Goal: Transaction & Acquisition: Purchase product/service

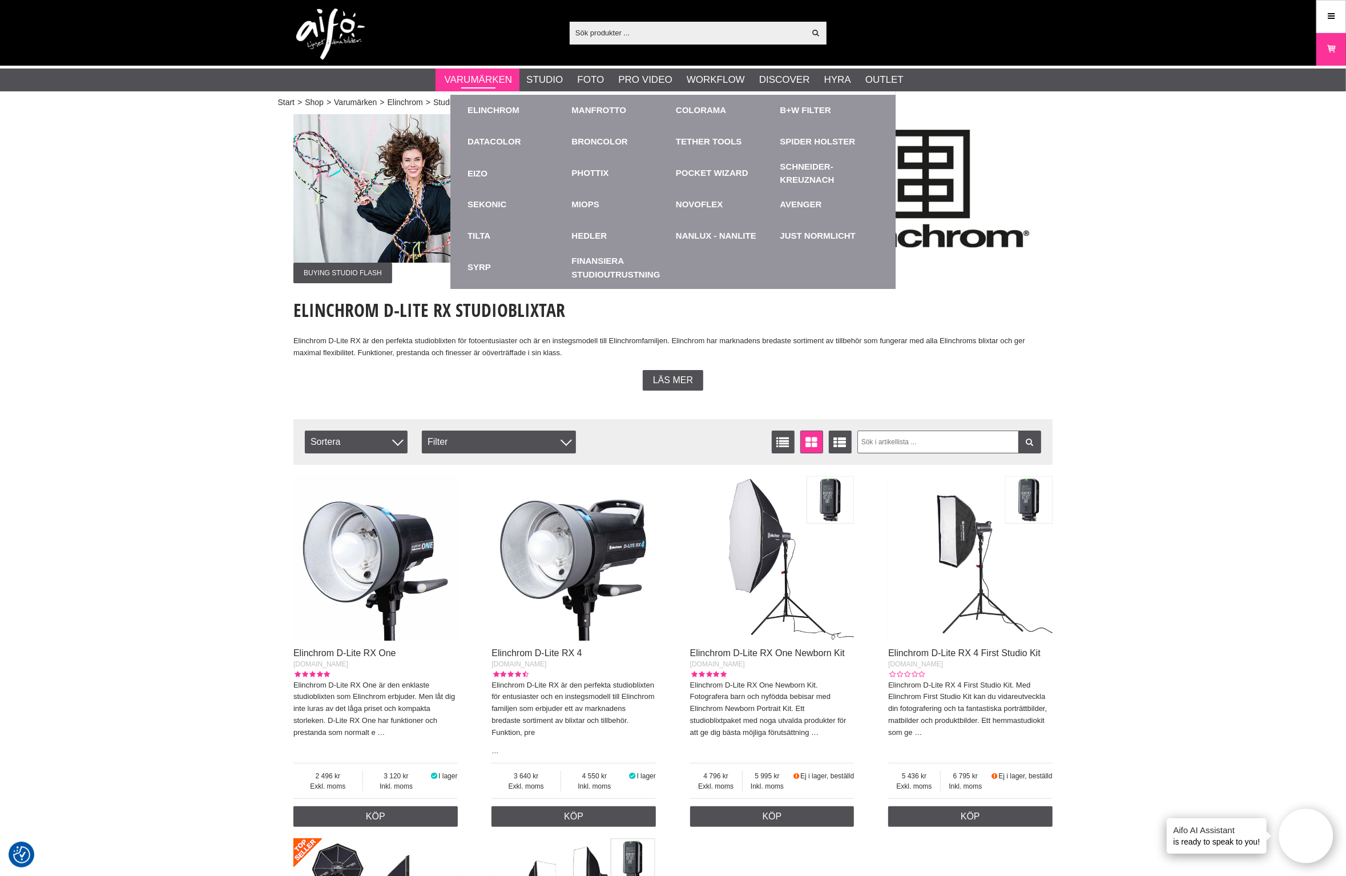
click at [468, 75] on link "Varumärken" at bounding box center [479, 79] width 68 height 15
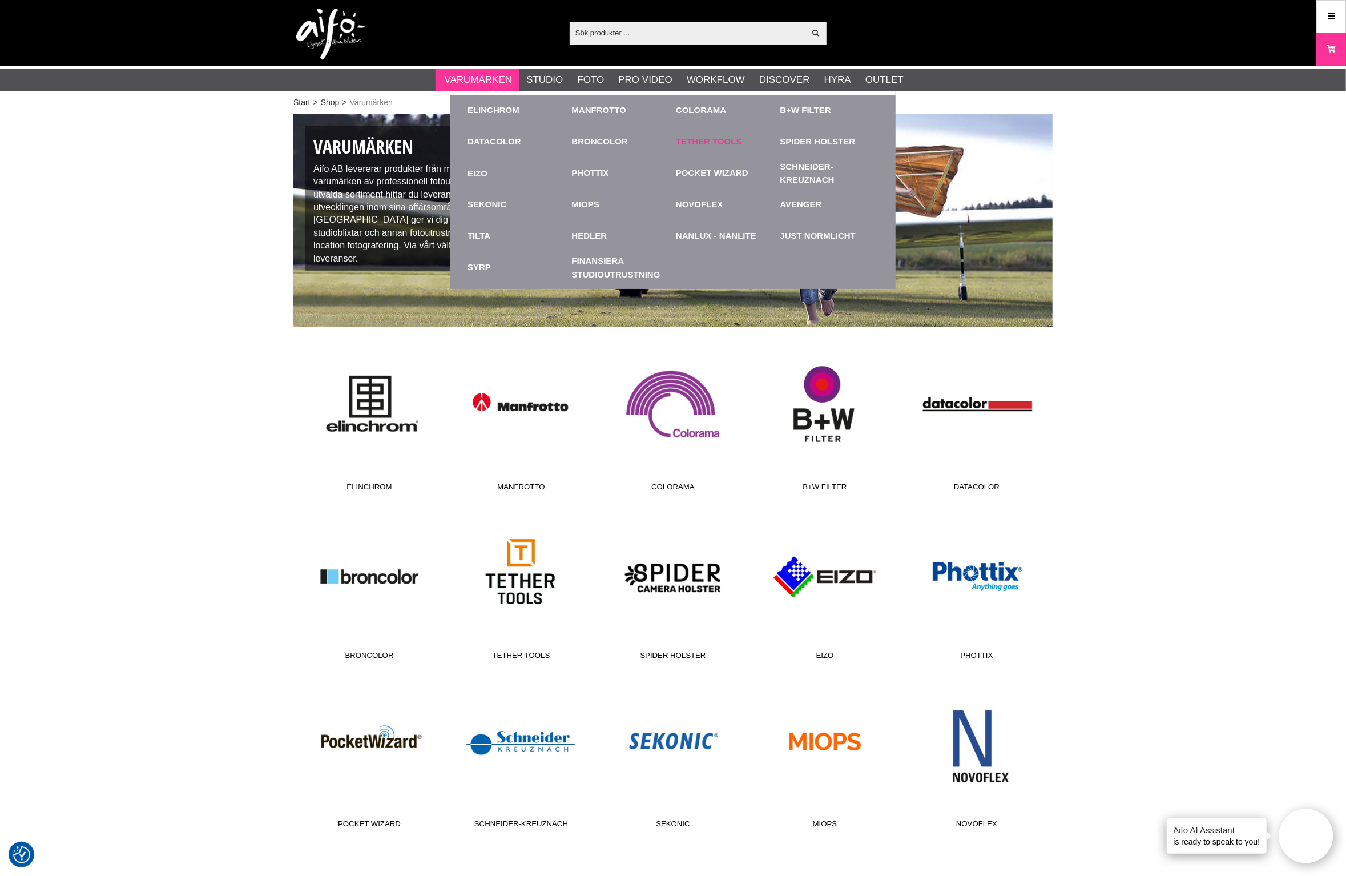
click at [702, 142] on link "Tether Tools" at bounding box center [709, 141] width 66 height 13
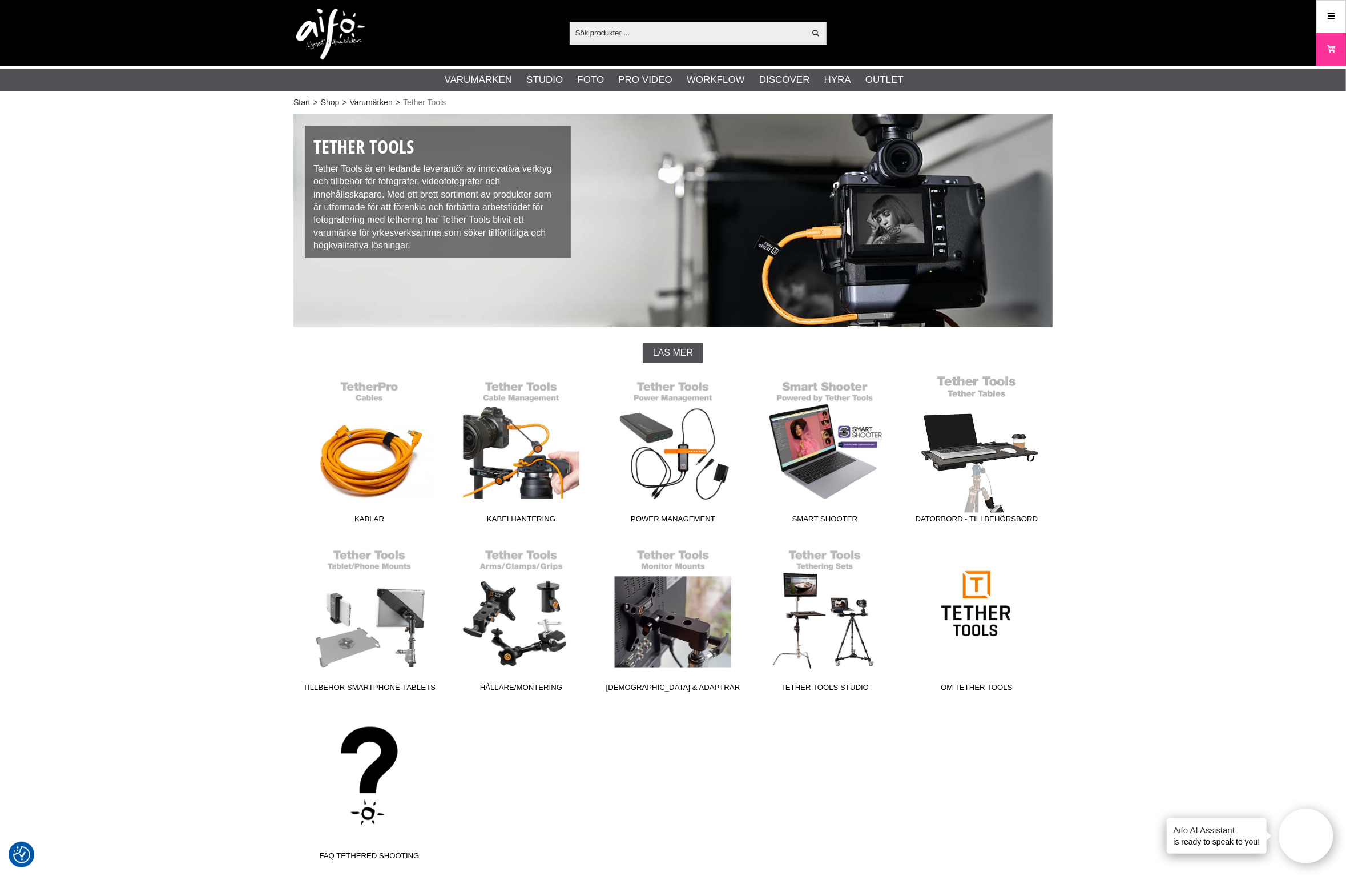
click at [970, 462] on link "Datorbord - Tillbehörsbord" at bounding box center [977, 451] width 152 height 154
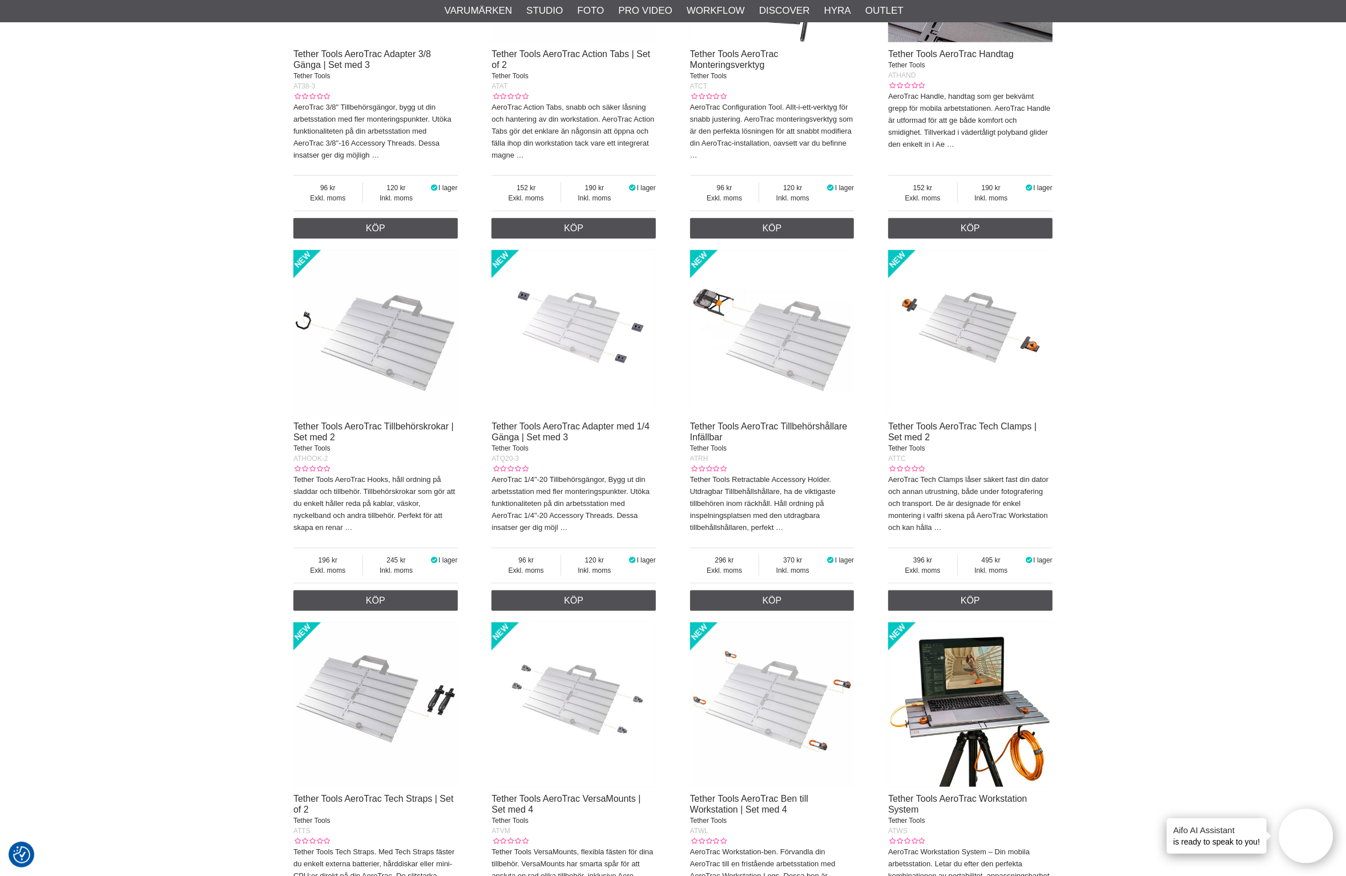
scroll to position [998, 0]
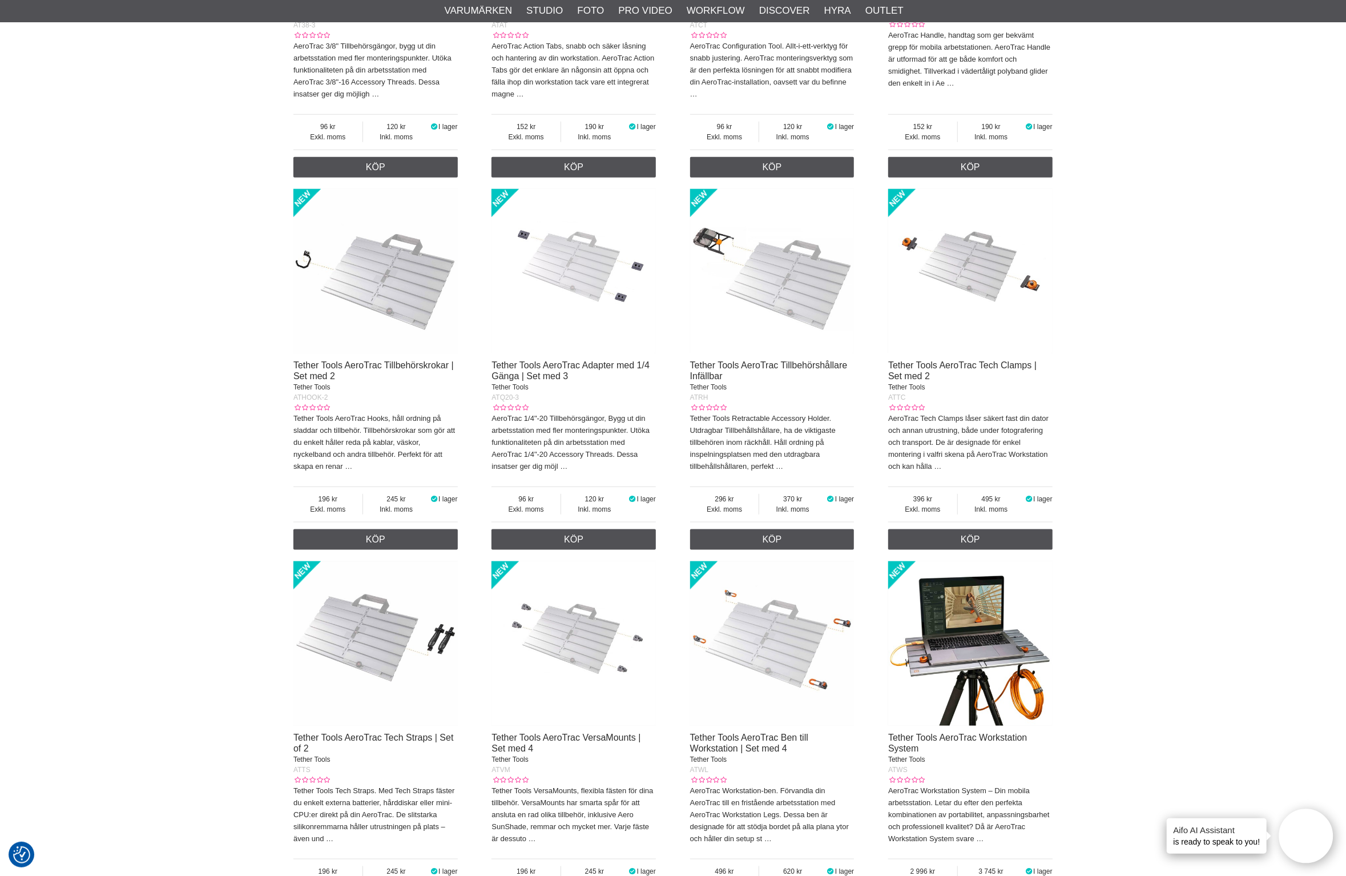
click at [968, 607] on img at bounding box center [970, 643] width 164 height 164
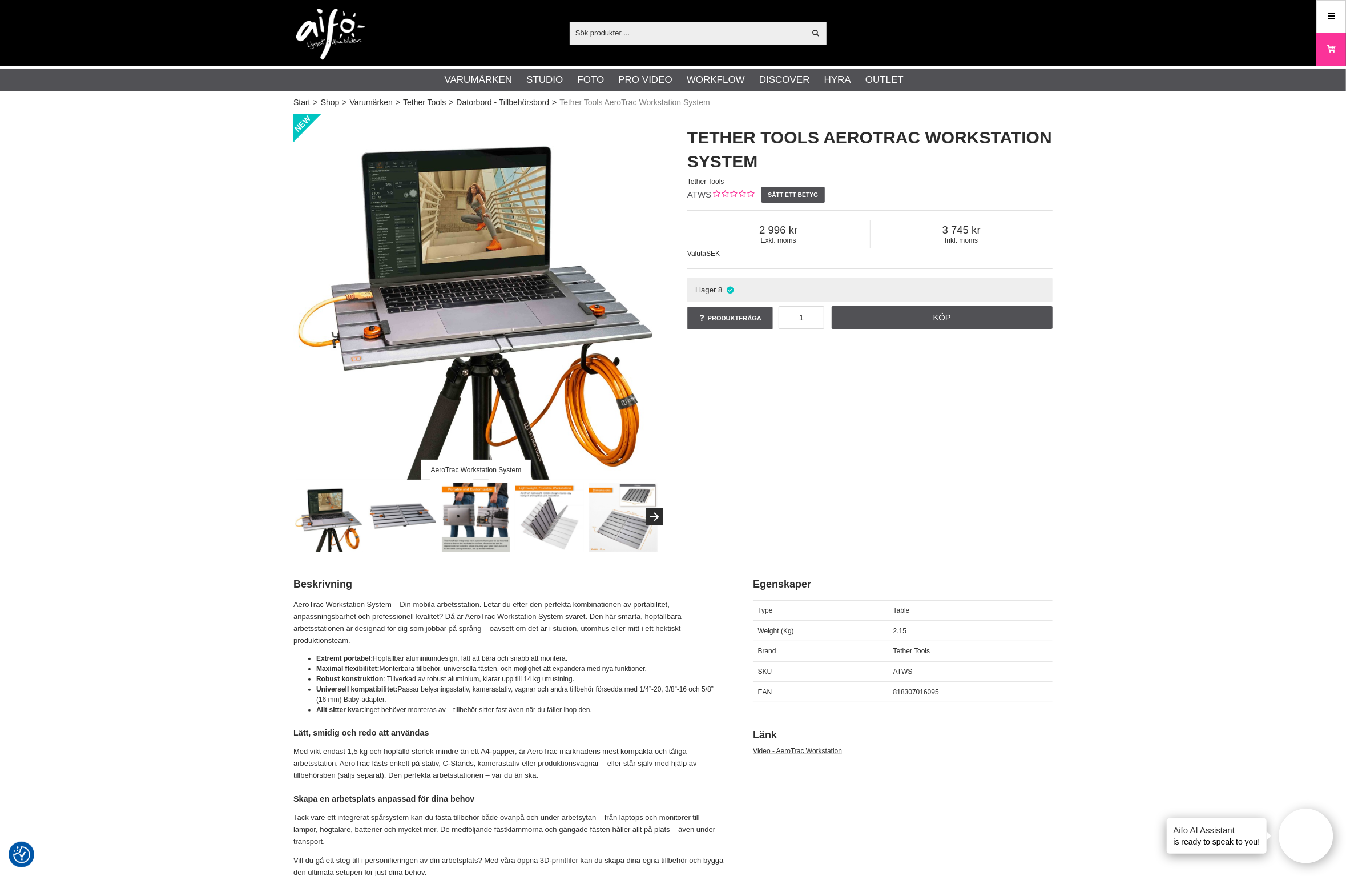
click at [640, 26] on input "text" at bounding box center [688, 32] width 236 height 17
paste input "COLORAMA PAPER WEIGHT"
type input "COLORAMA PAPER WEIGHT"
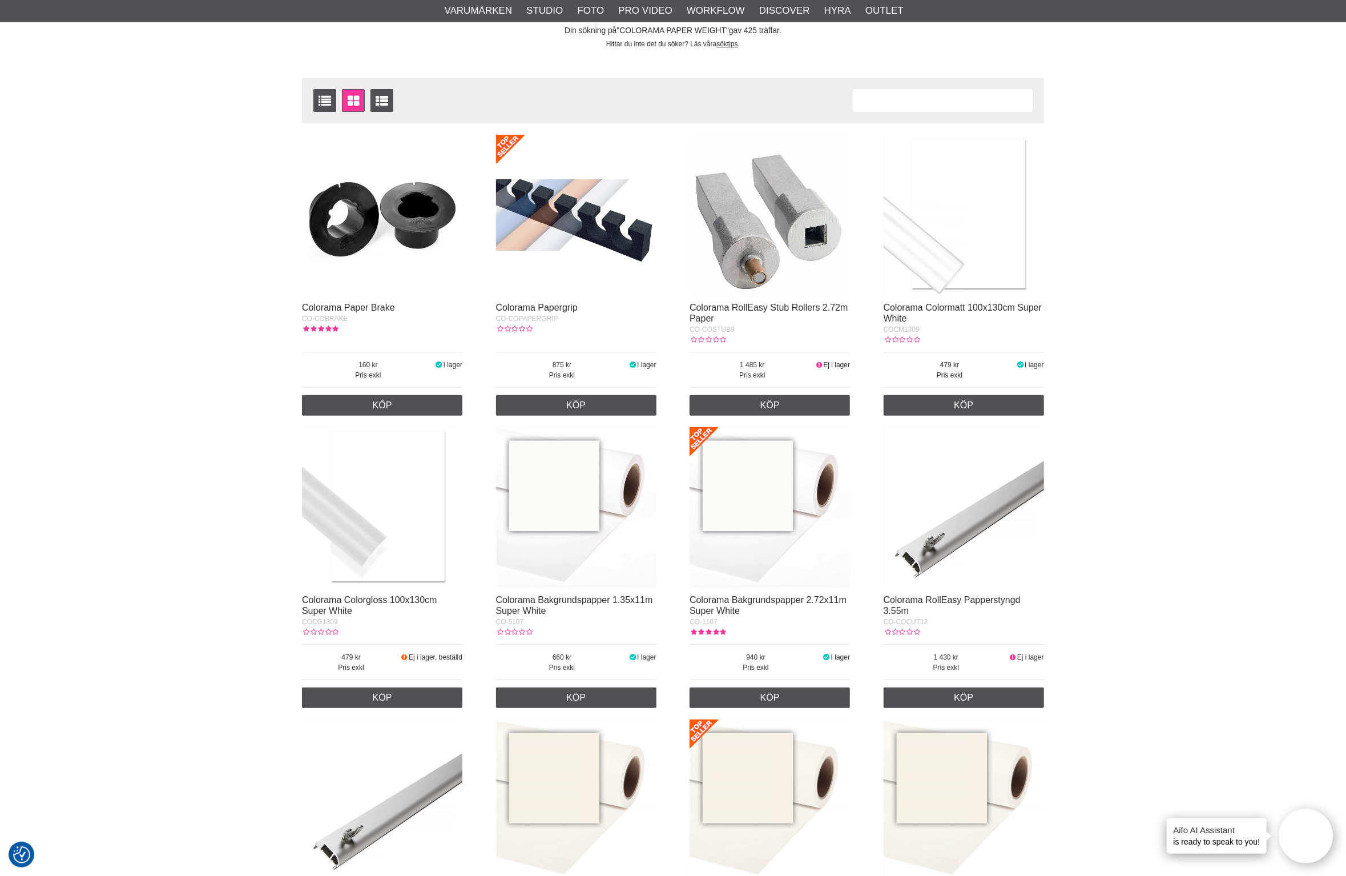
scroll to position [142, 0]
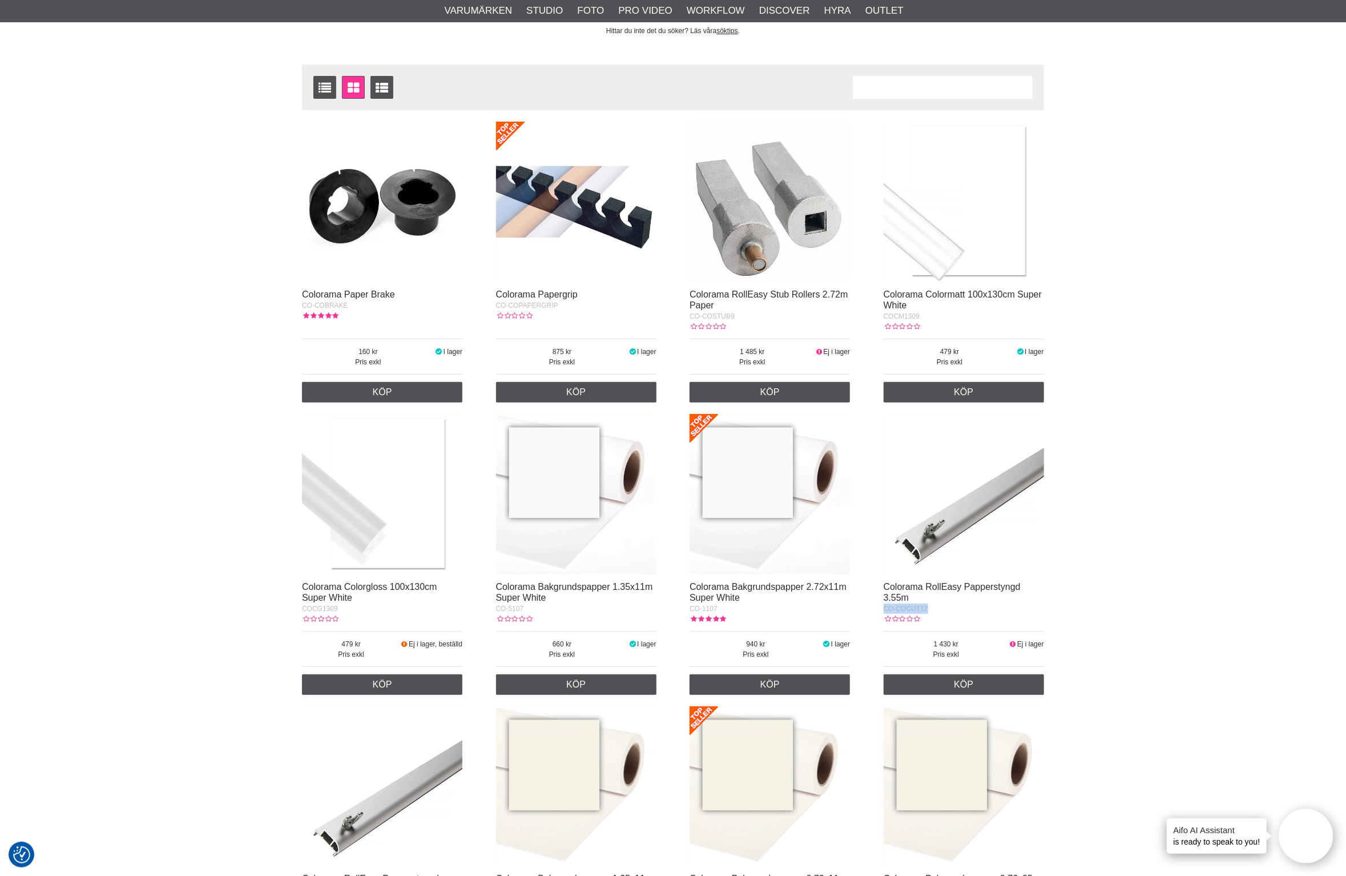
drag, startPoint x: 947, startPoint y: 615, endPoint x: 876, endPoint y: 615, distance: 71.4
copy span "CO-COCUT12"
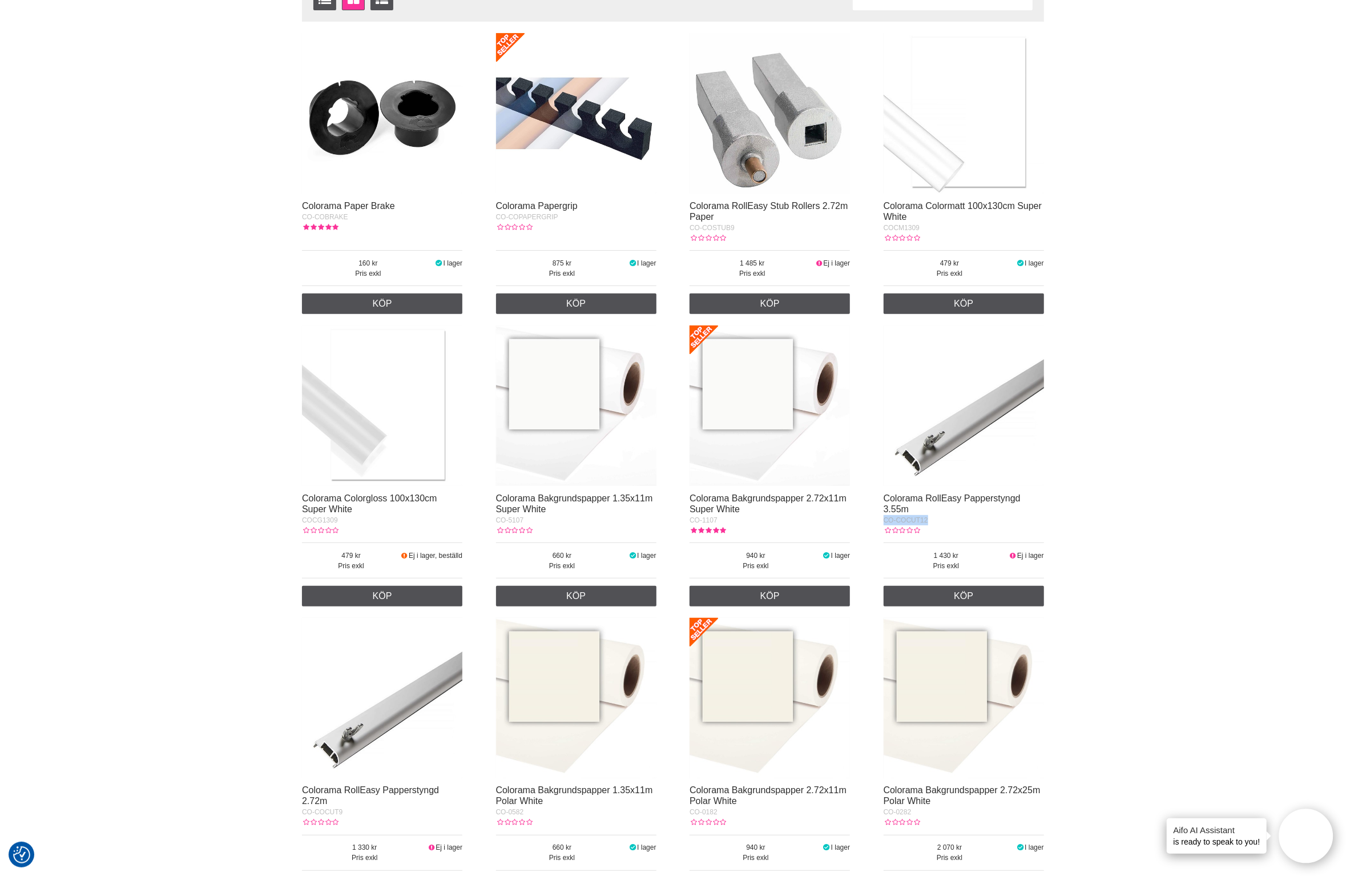
scroll to position [0, 0]
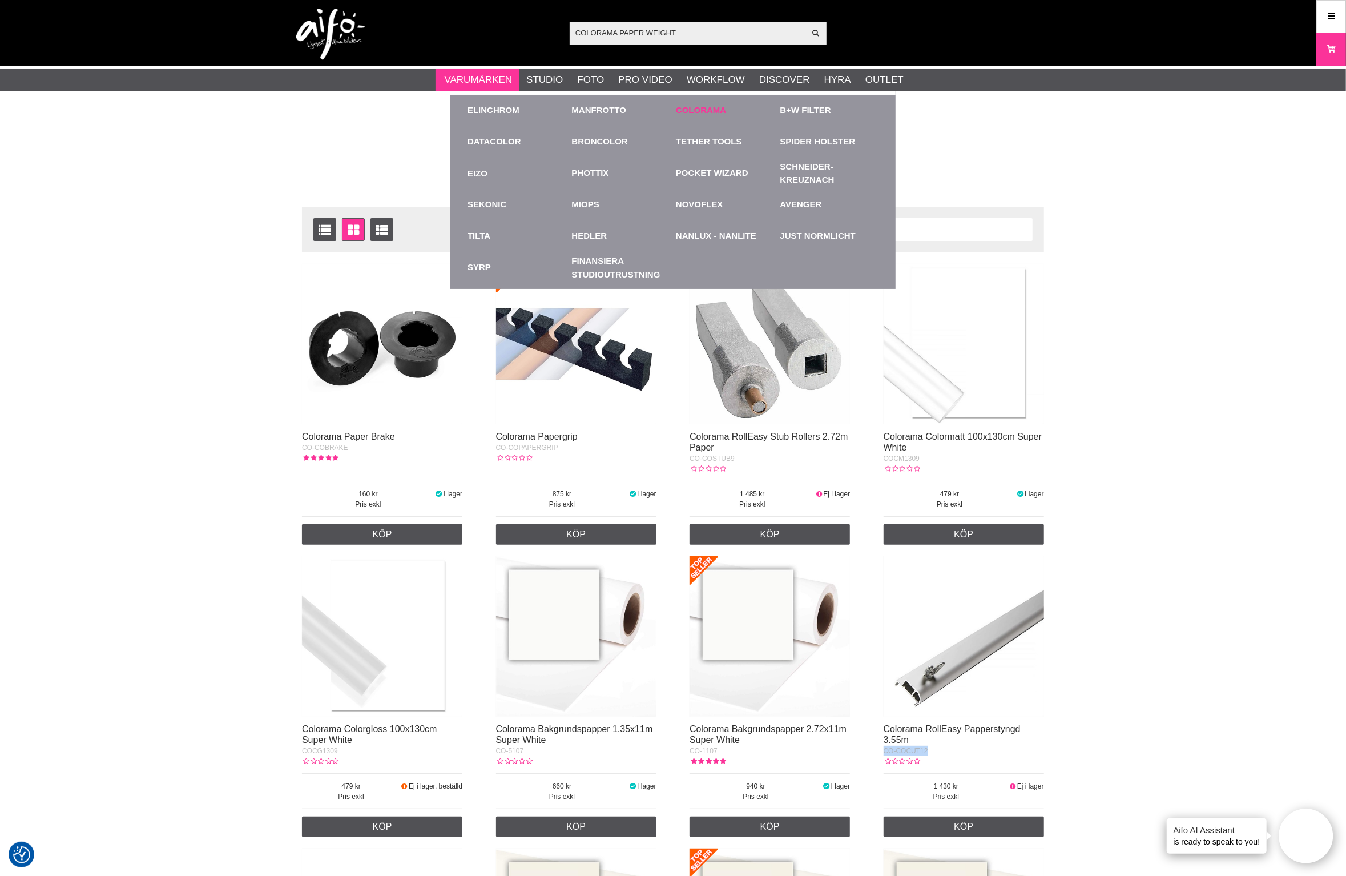
click at [682, 111] on link "Colorama" at bounding box center [701, 110] width 50 height 13
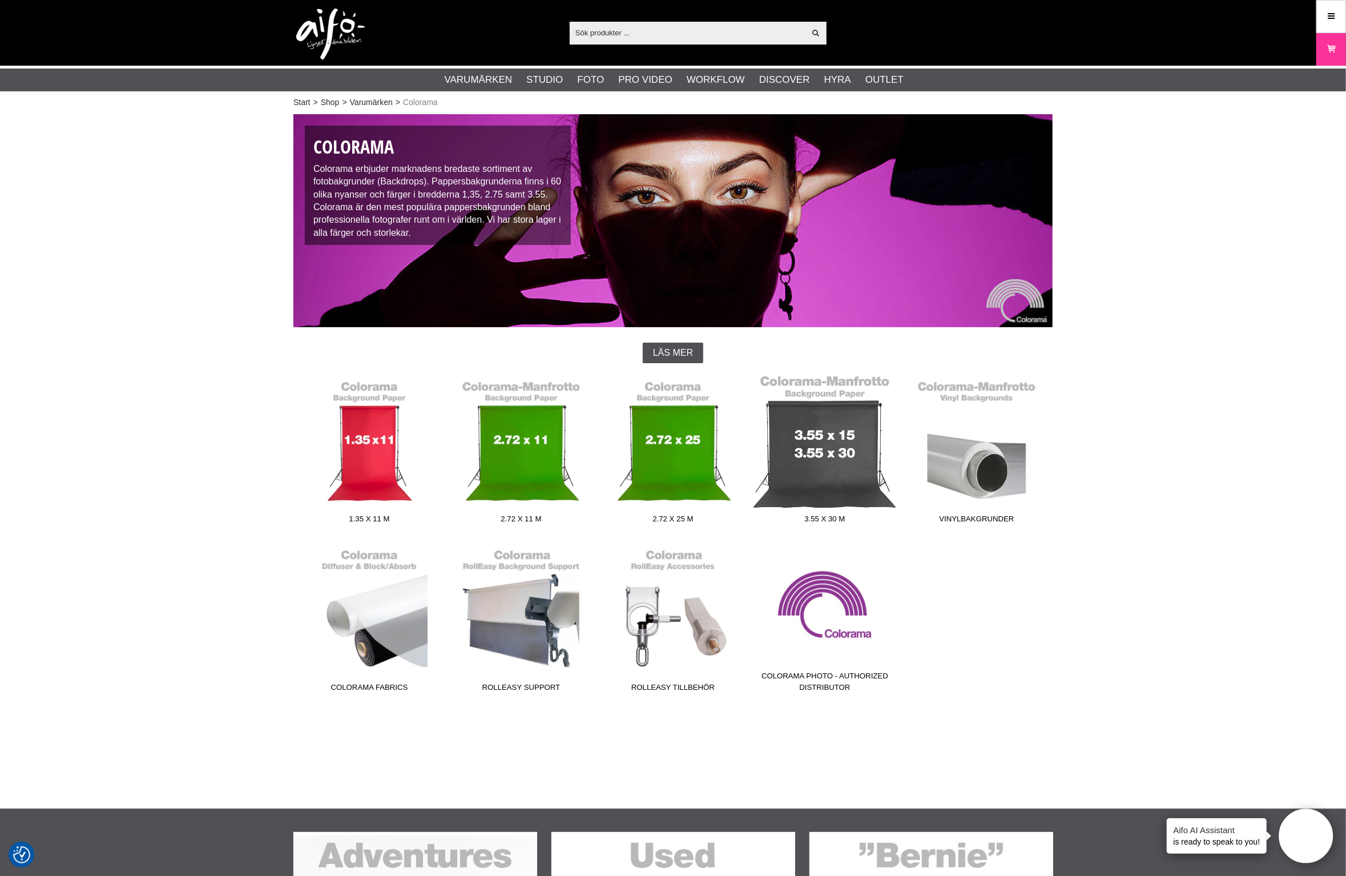
click at [864, 479] on link "3.55 x 30 m" at bounding box center [825, 451] width 152 height 154
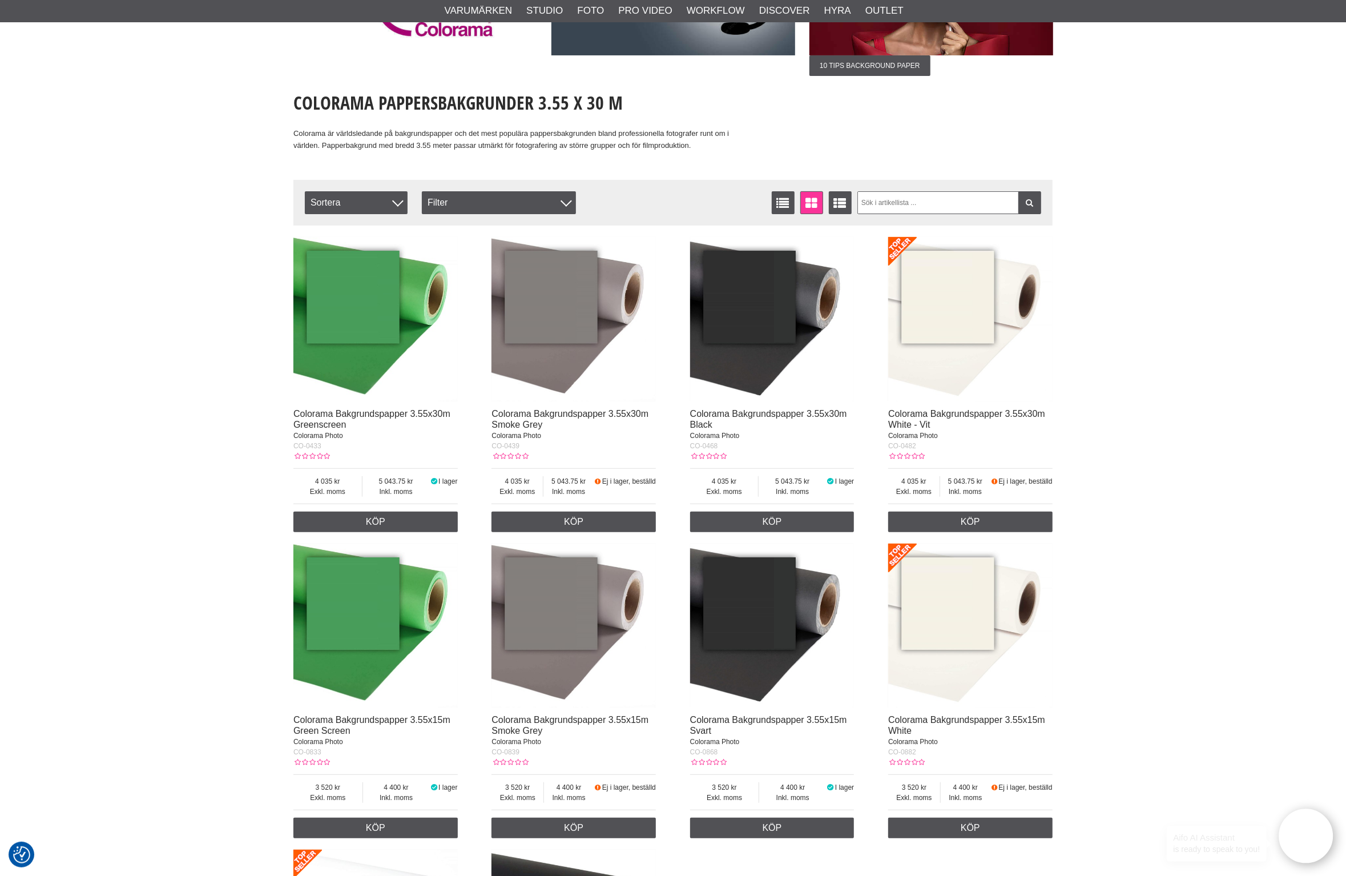
scroll to position [214, 0]
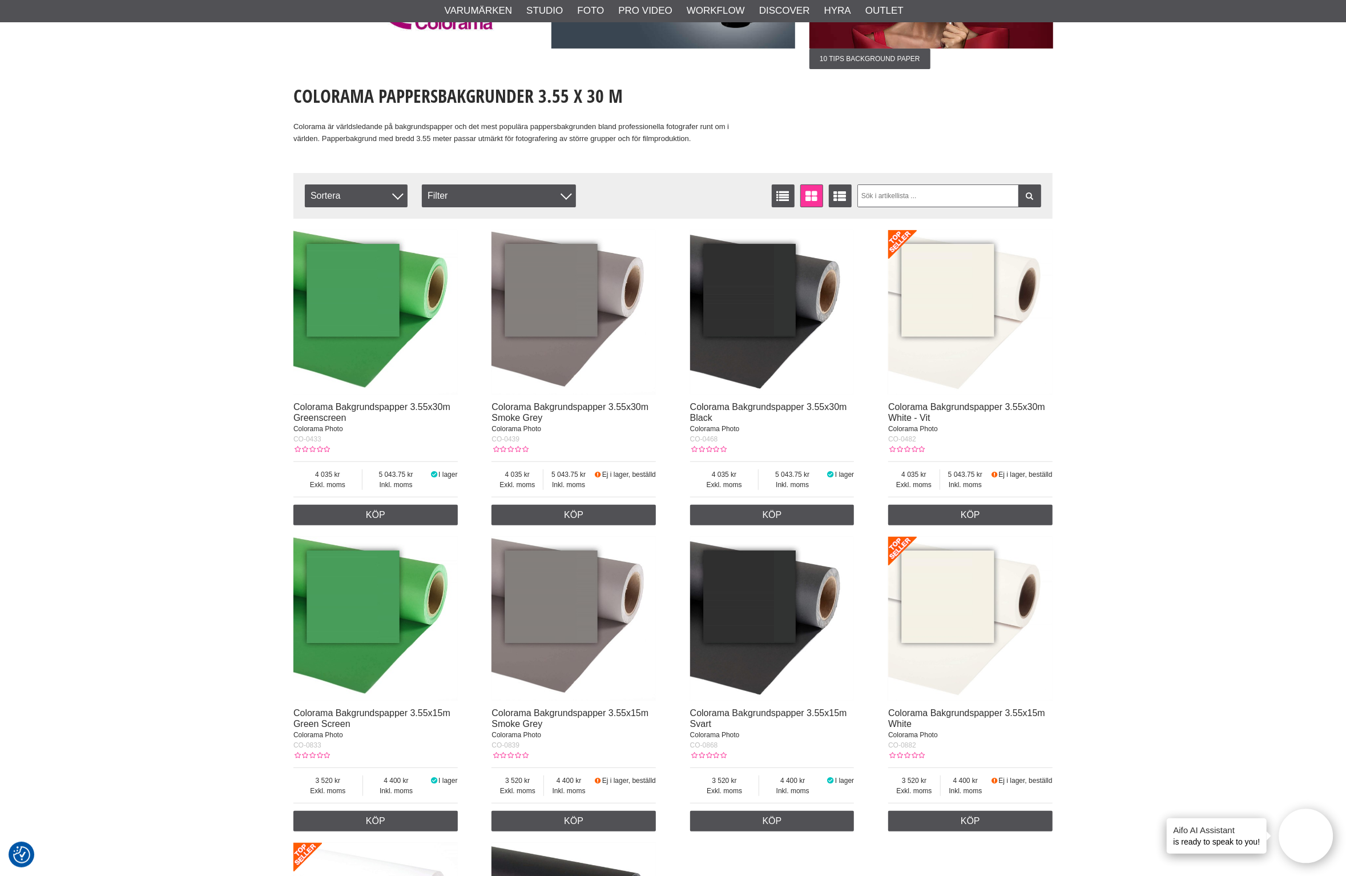
click at [608, 303] on img at bounding box center [573, 312] width 164 height 164
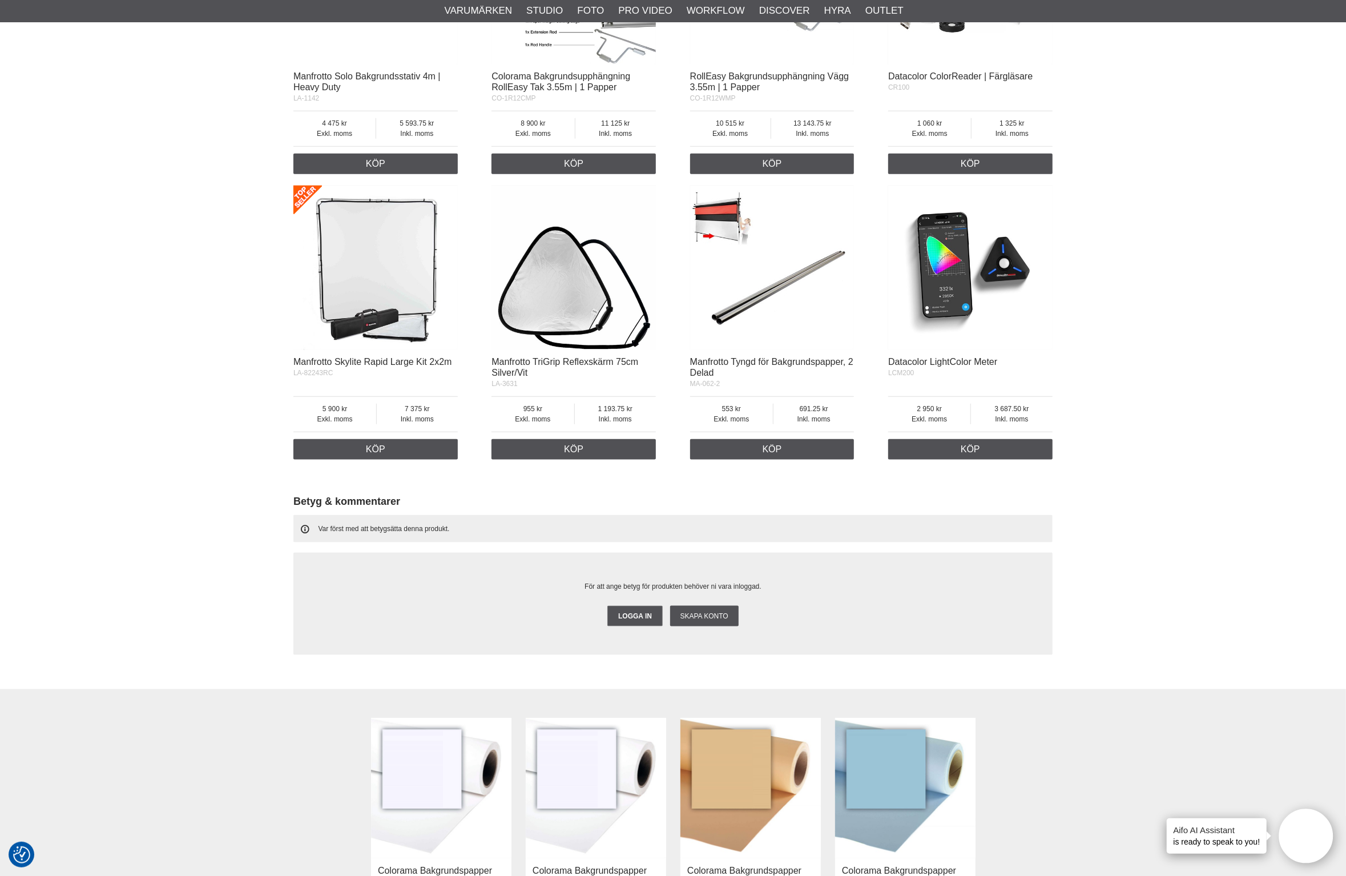
scroll to position [998, 0]
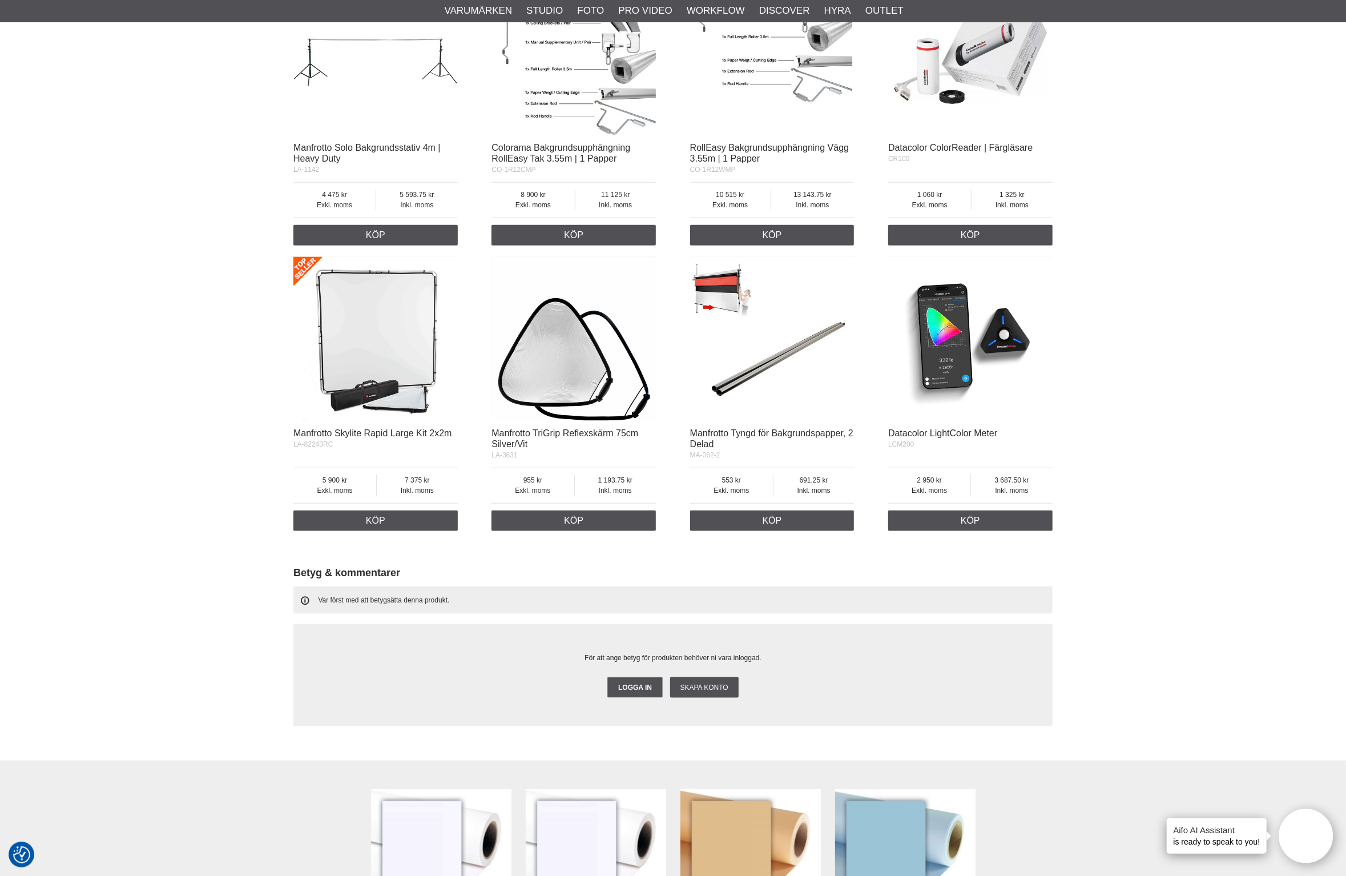
click at [770, 382] on img at bounding box center [772, 339] width 164 height 164
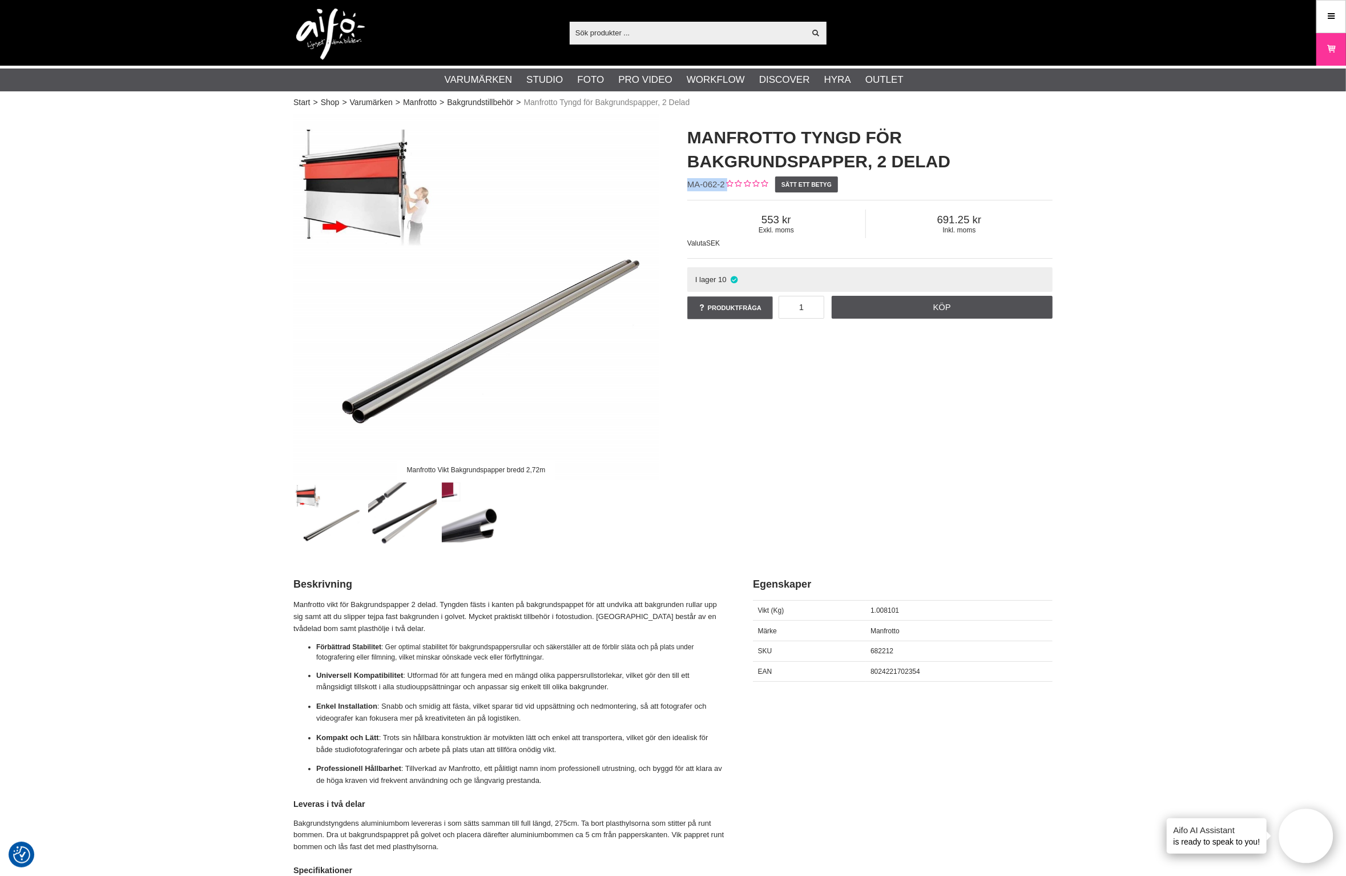
drag, startPoint x: 726, startPoint y: 187, endPoint x: 731, endPoint y: 324, distance: 137.1
click at [688, 183] on div "Manfrotto Tyngd för Bakgrundspapper, 2 Delad MA-062-2 Sätt ett betyg Exkl. moms…" at bounding box center [870, 223] width 394 height 219
